Goal: Information Seeking & Learning: Check status

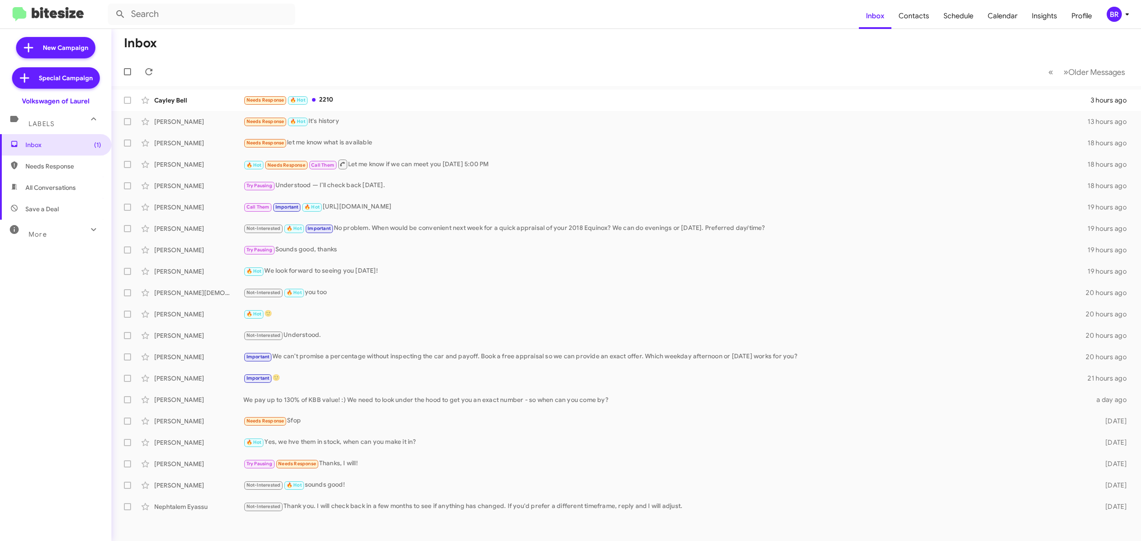
click at [1108, 22] on mat-toolbar "Inbox Contacts Schedule Calendar Insights Profile BR" at bounding box center [570, 14] width 1141 height 29
click at [1120, 12] on div "BR" at bounding box center [1114, 14] width 15 height 15
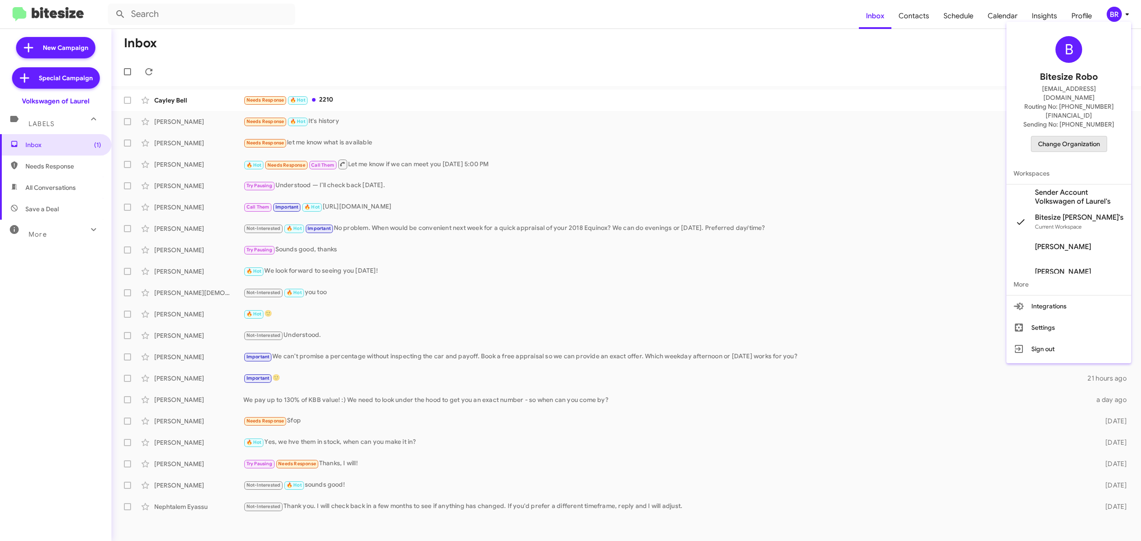
click at [1077, 136] on span "Change Organization" at bounding box center [1069, 143] width 62 height 15
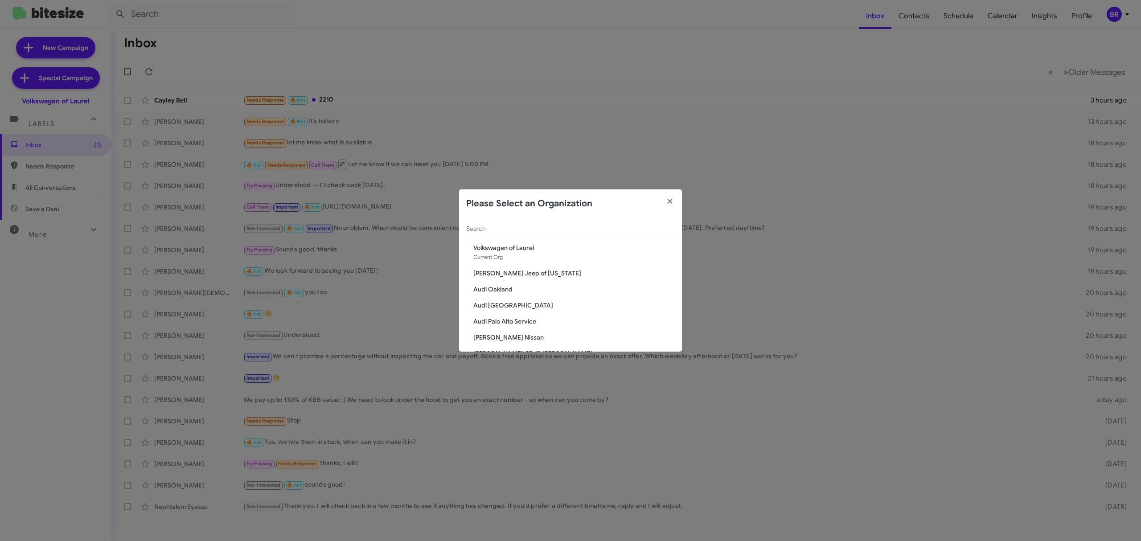
click at [651, 233] on div "Search" at bounding box center [570, 226] width 209 height 17
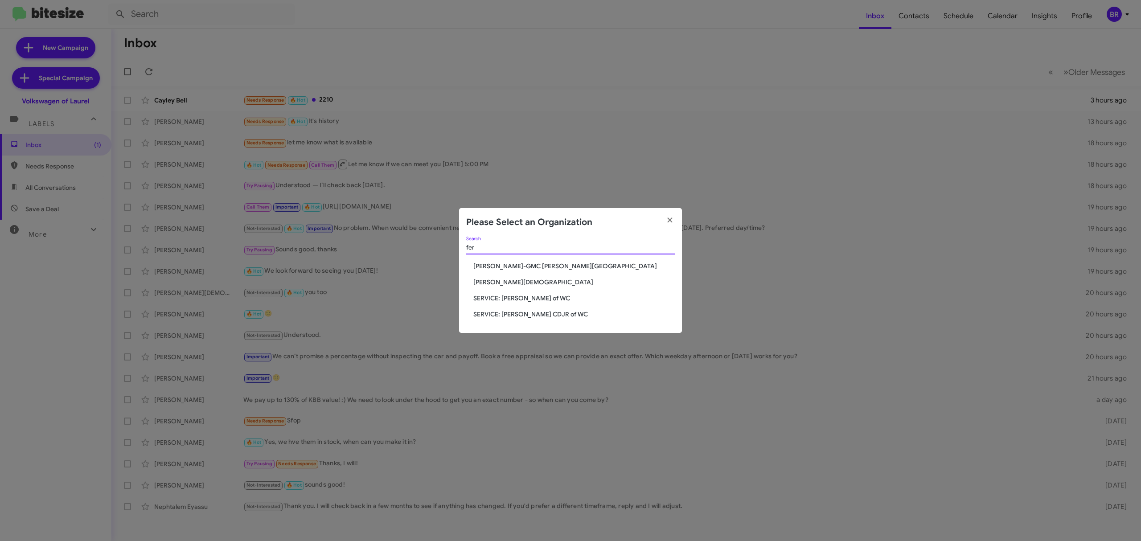
type input "fer"
click at [511, 282] on span "[PERSON_NAME][DEMOGRAPHIC_DATA]" at bounding box center [573, 282] width 201 height 9
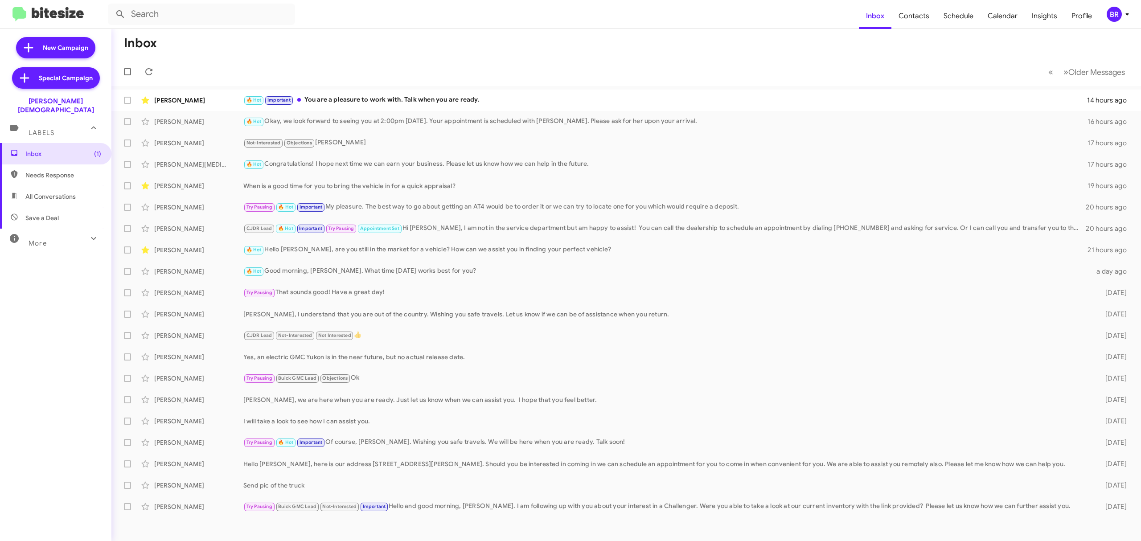
click at [77, 232] on div "More" at bounding box center [46, 239] width 79 height 16
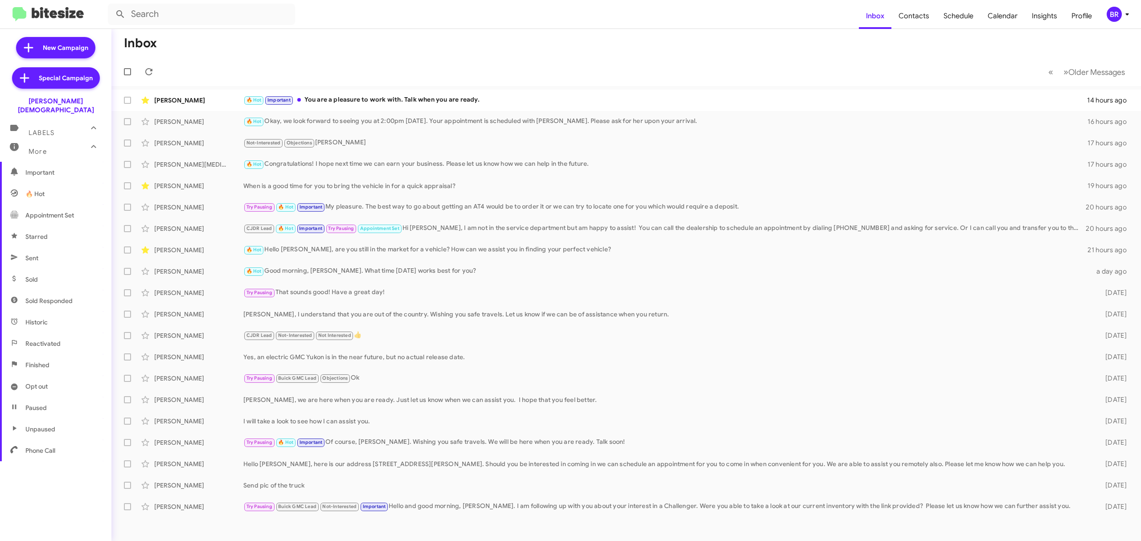
click at [56, 380] on span "Opt out" at bounding box center [55, 386] width 111 height 21
type input "in:opt-out"
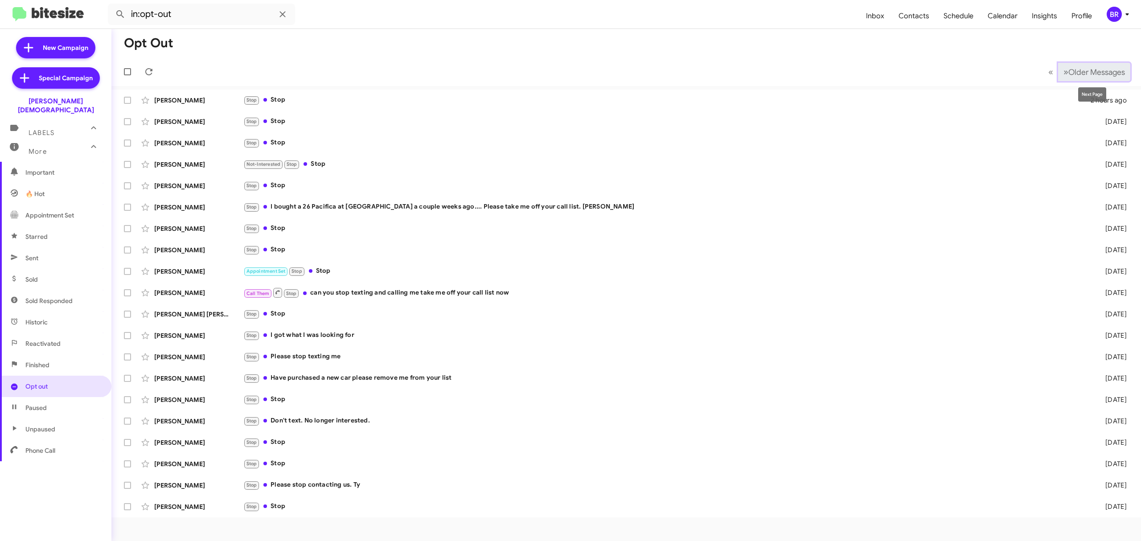
click at [1093, 74] on span "Older Messages" at bounding box center [1096, 72] width 57 height 10
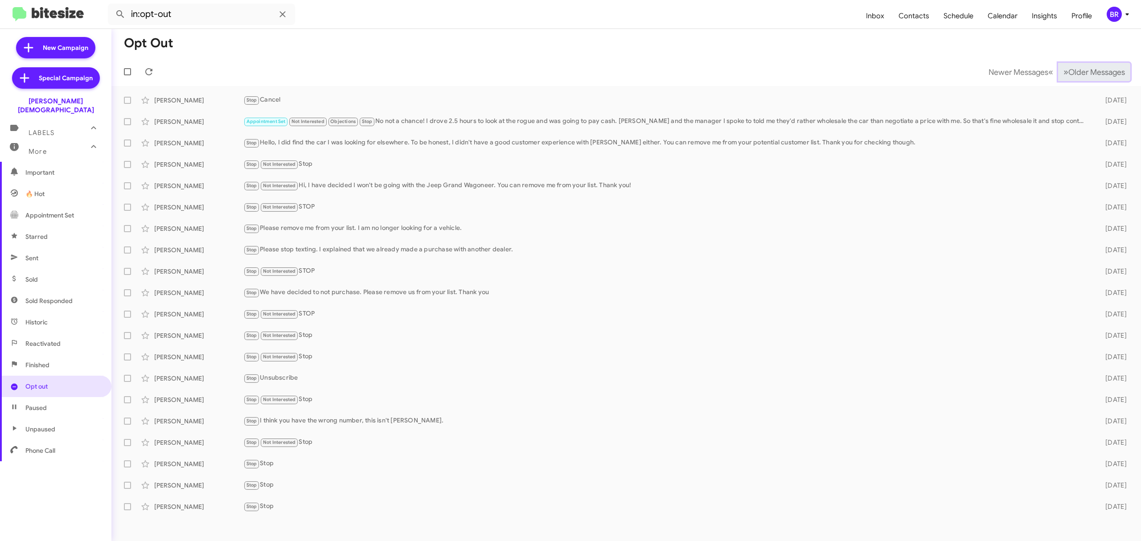
click at [1093, 74] on span "Older Messages" at bounding box center [1096, 72] width 57 height 10
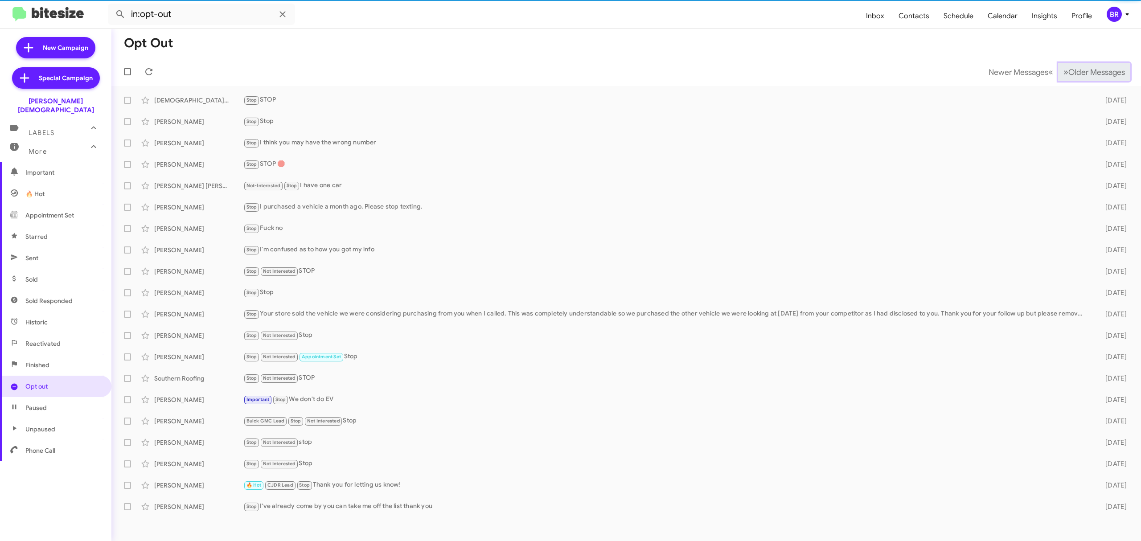
click at [1093, 74] on span "Older Messages" at bounding box center [1096, 72] width 57 height 10
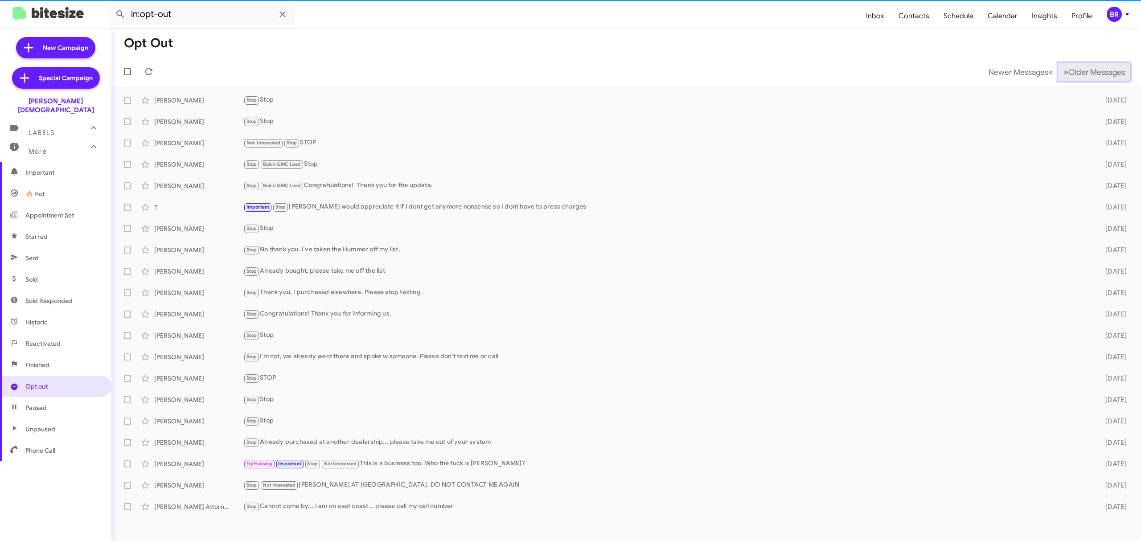
click at [1093, 74] on span "Older Messages" at bounding box center [1096, 72] width 57 height 10
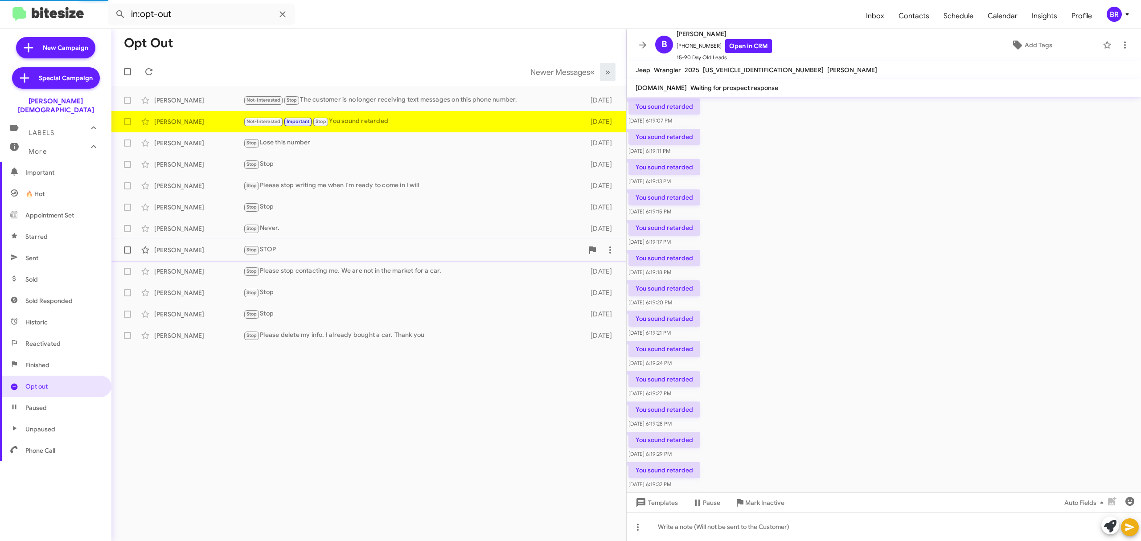
scroll to position [164, 0]
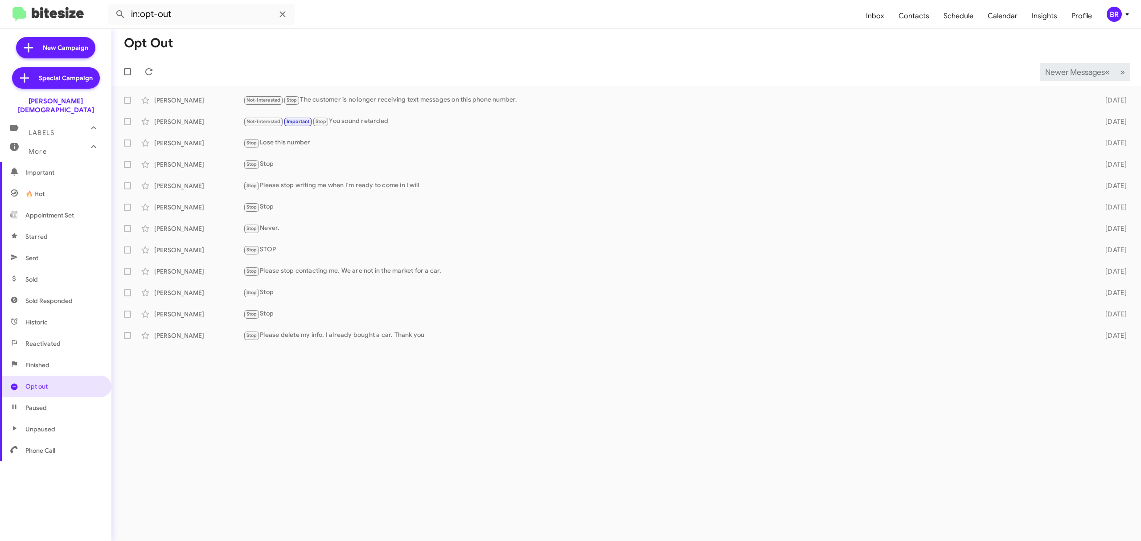
click at [1072, 71] on span "Newer Messages" at bounding box center [1075, 72] width 60 height 10
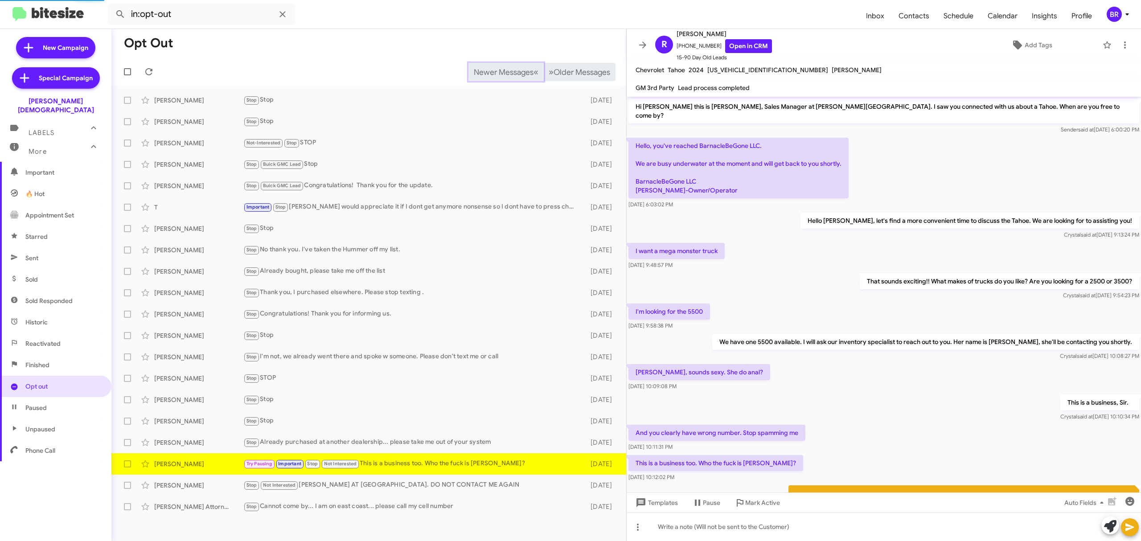
scroll to position [103, 0]
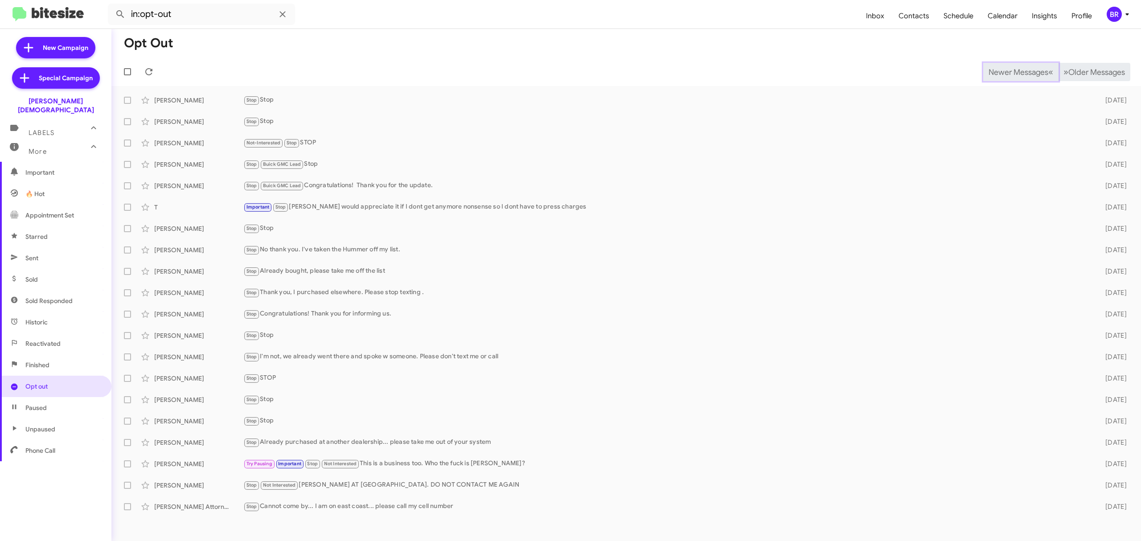
click at [1011, 71] on span "Newer Messages" at bounding box center [1019, 72] width 60 height 10
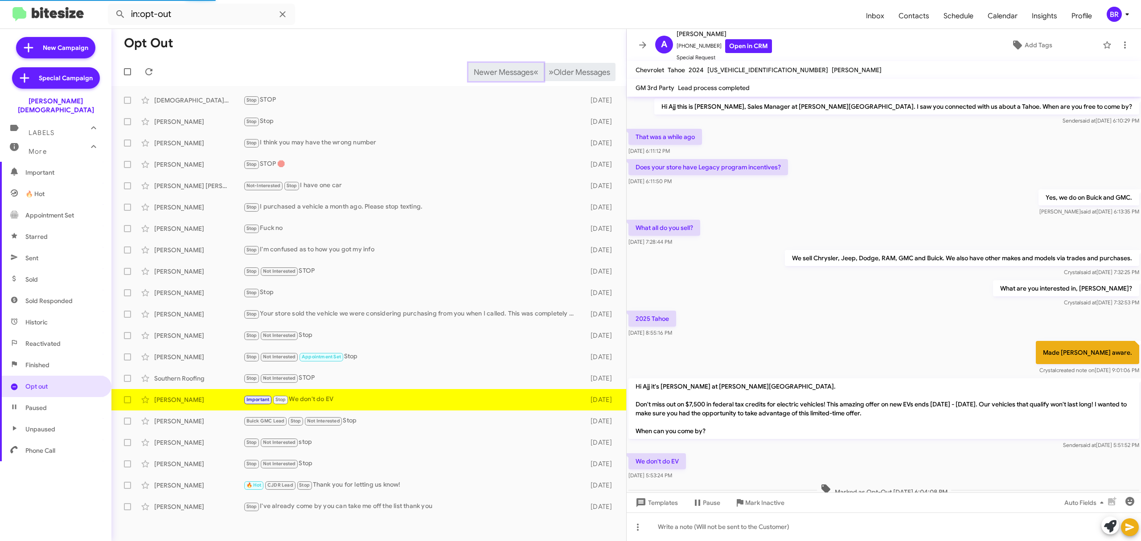
scroll to position [33, 0]
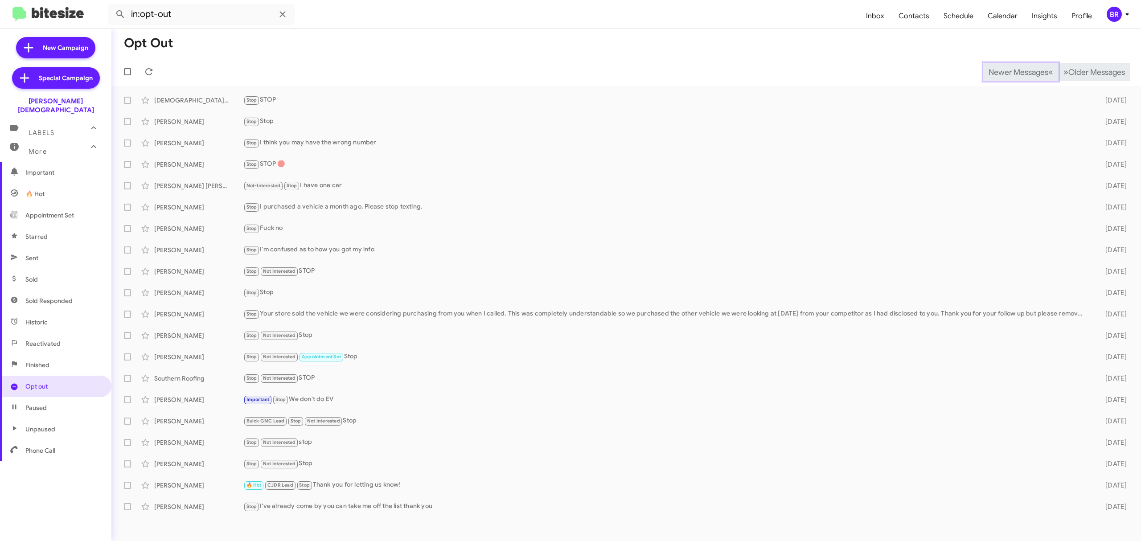
click at [1011, 71] on span "Newer Messages" at bounding box center [1019, 72] width 60 height 10
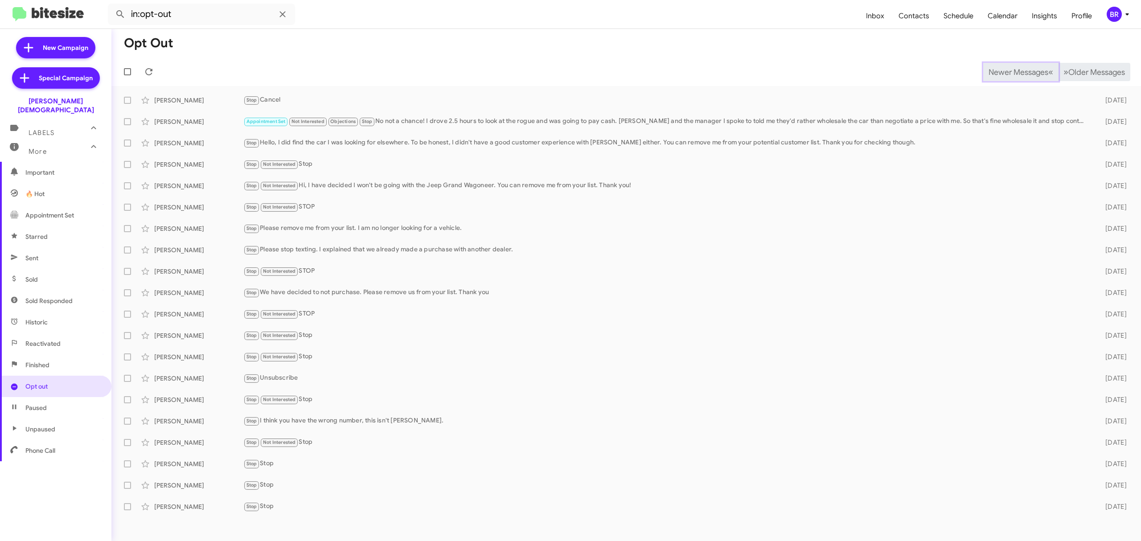
click at [1011, 71] on span "Newer Messages" at bounding box center [1019, 72] width 60 height 10
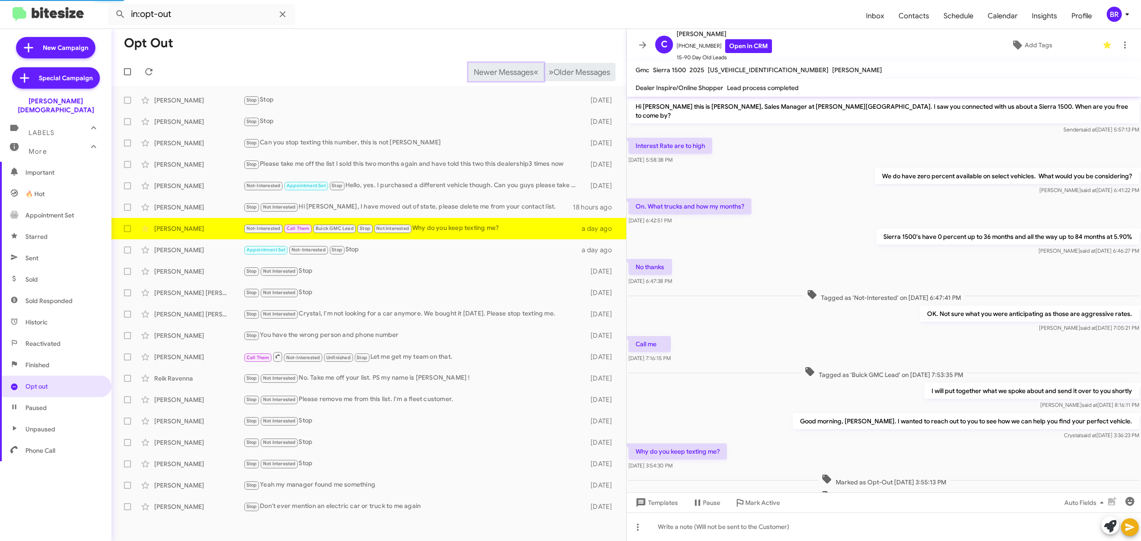
scroll to position [21, 0]
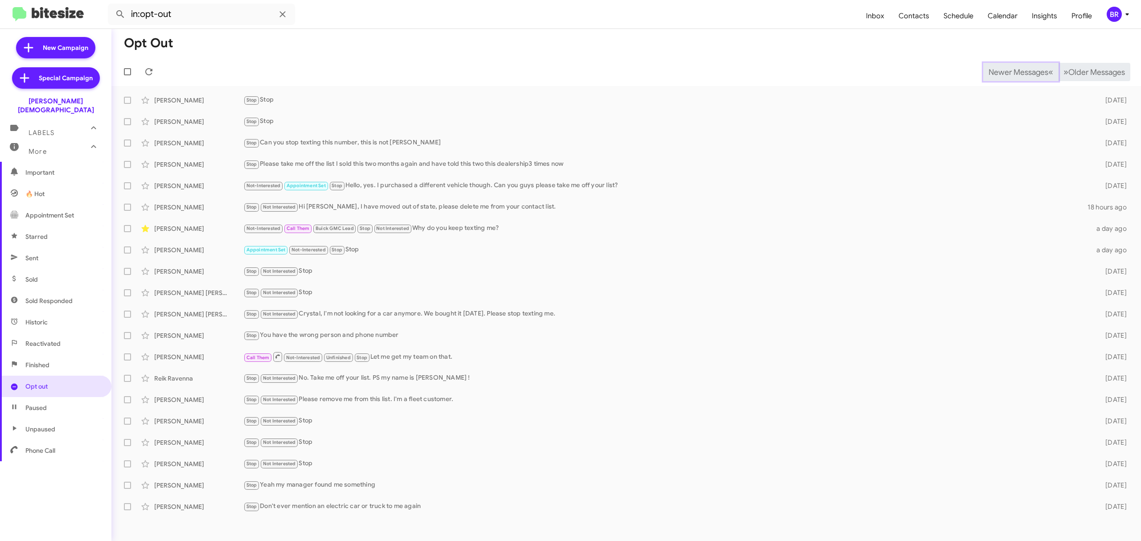
click at [1011, 71] on span "Newer Messages" at bounding box center [1019, 72] width 60 height 10
